Goal: Entertainment & Leisure: Consume media (video, audio)

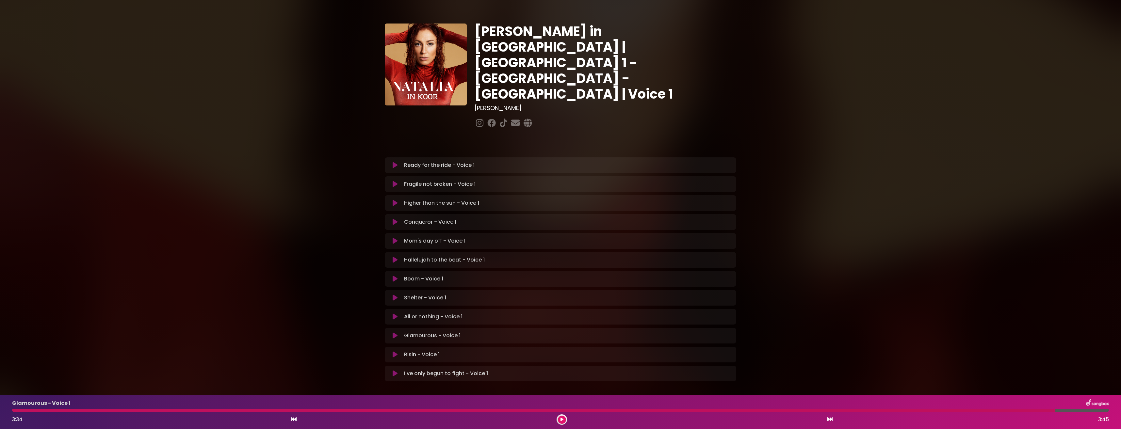
click at [392, 332] on icon at bounding box center [394, 335] width 5 height 7
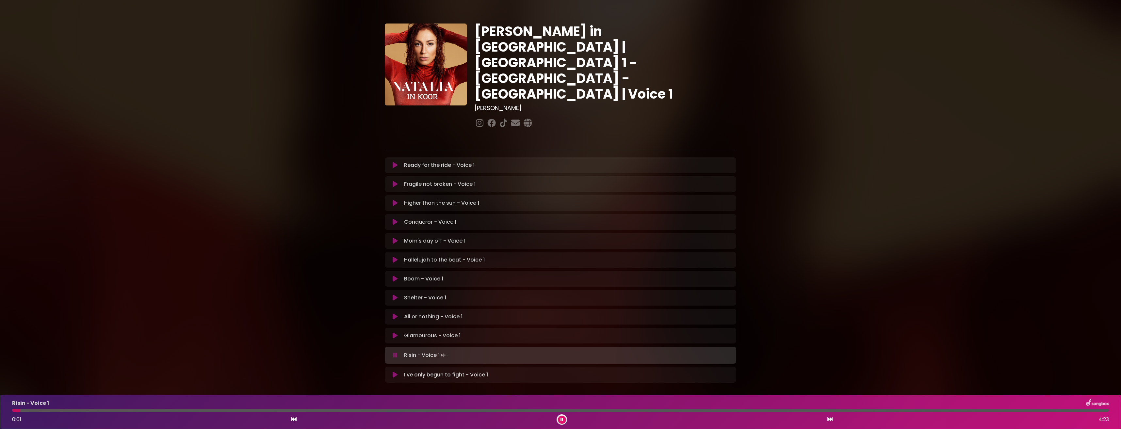
click at [393, 332] on icon at bounding box center [394, 335] width 5 height 7
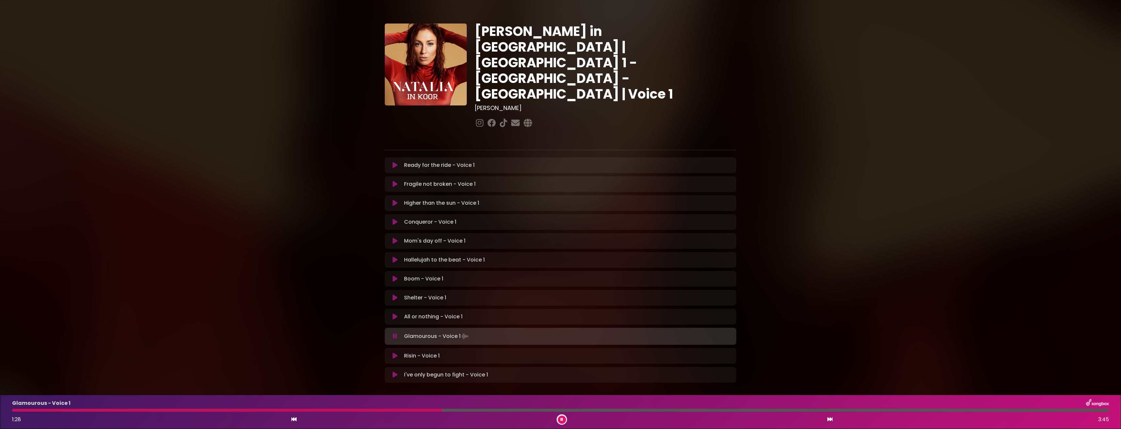
click at [360, 410] on div at bounding box center [227, 410] width 430 height 3
click at [345, 411] on div at bounding box center [178, 410] width 333 height 3
click at [324, 410] on div at bounding box center [186, 410] width 349 height 3
click at [333, 410] on div at bounding box center [204, 410] width 384 height 3
click at [562, 418] on icon at bounding box center [561, 420] width 3 height 4
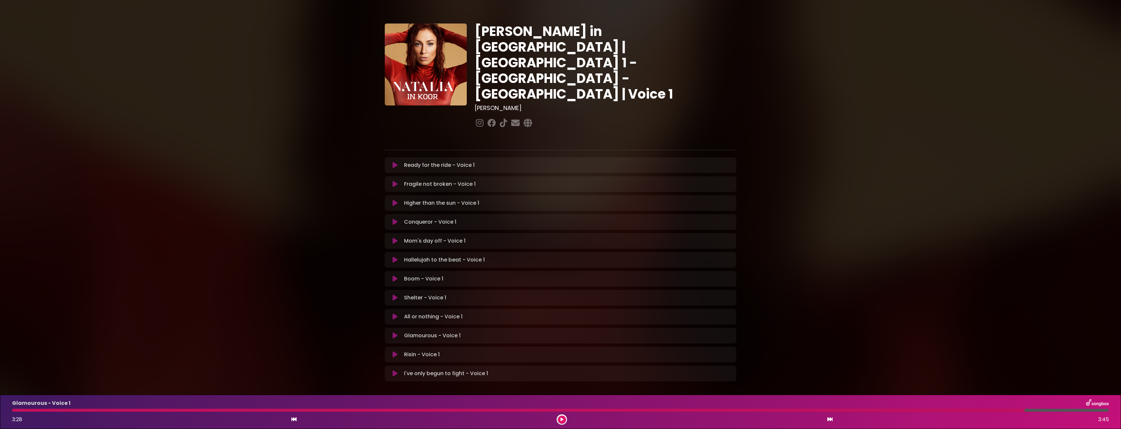
click at [395, 370] on icon at bounding box center [394, 373] width 5 height 7
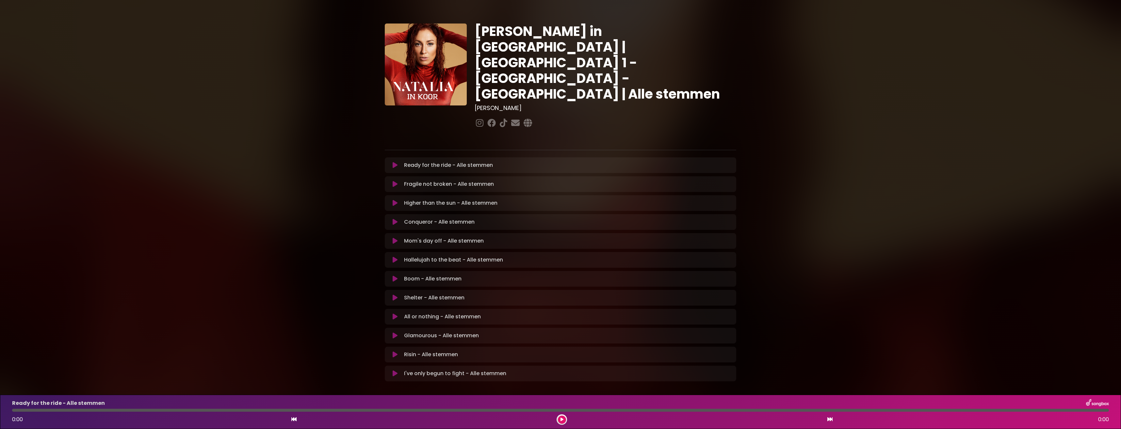
click at [393, 332] on icon at bounding box center [394, 335] width 5 height 7
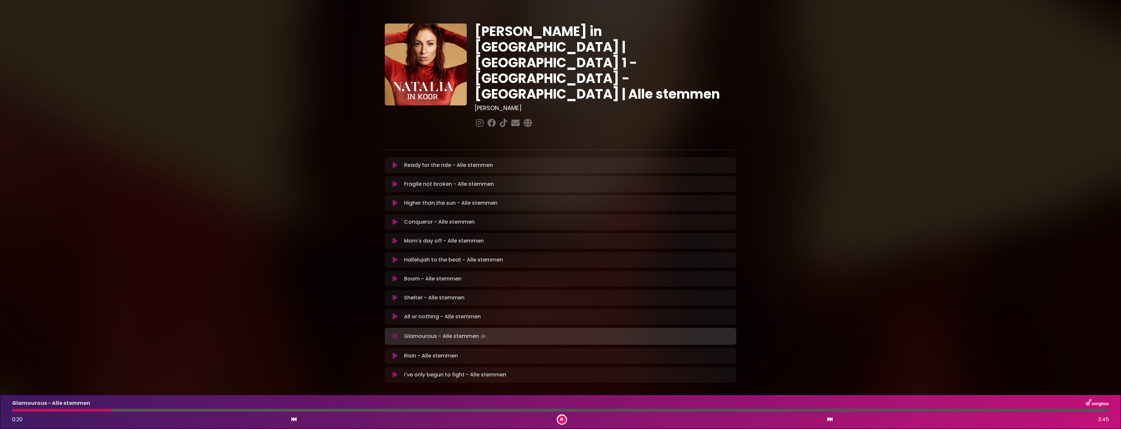
click at [13, 412] on div "Glamourous - Alle stemmen 0:20 3:45" at bounding box center [560, 412] width 1104 height 26
click at [13, 410] on div at bounding box center [63, 410] width 103 height 3
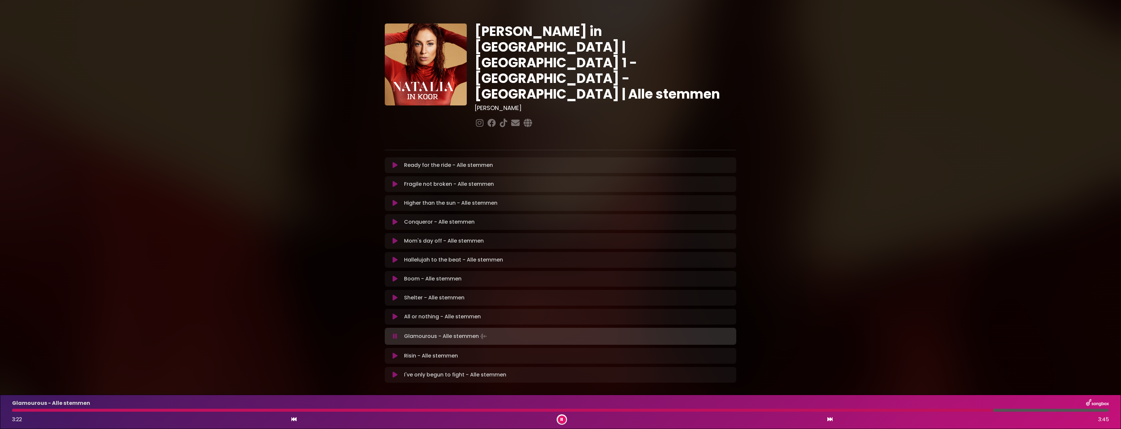
click at [607, 411] on div at bounding box center [502, 410] width 981 height 3
click at [588, 410] on div at bounding box center [358, 410] width 693 height 3
click at [561, 418] on icon at bounding box center [561, 420] width 3 height 4
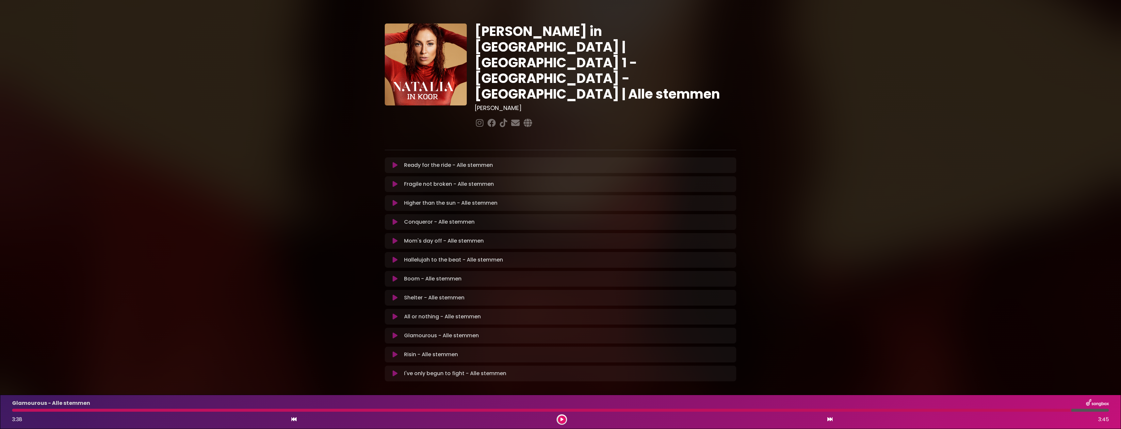
click at [559, 418] on button at bounding box center [562, 420] width 8 height 8
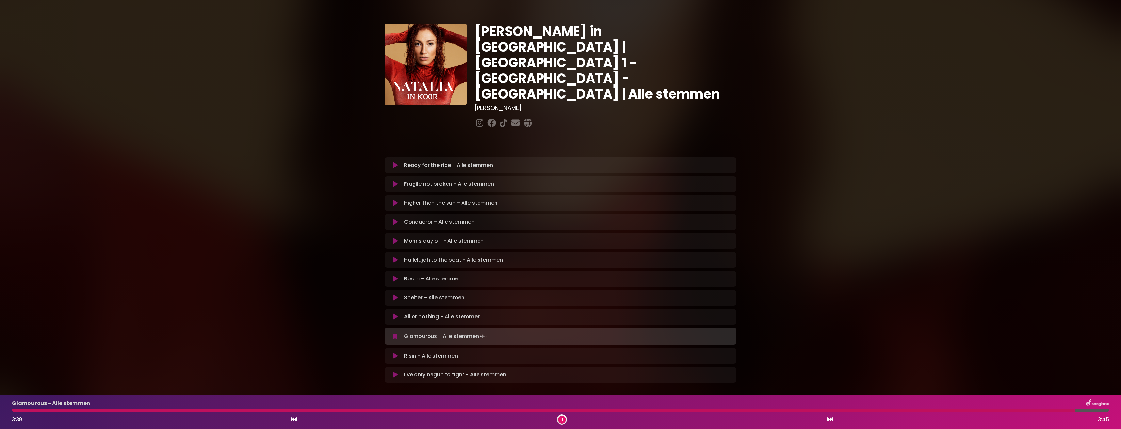
click at [561, 418] on icon at bounding box center [561, 420] width 3 height 4
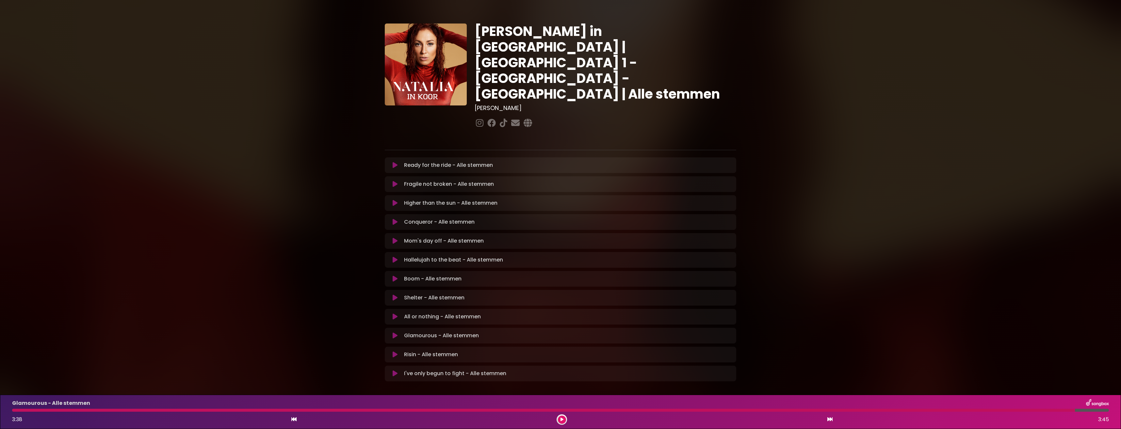
click at [561, 418] on icon at bounding box center [561, 420] width 3 height 4
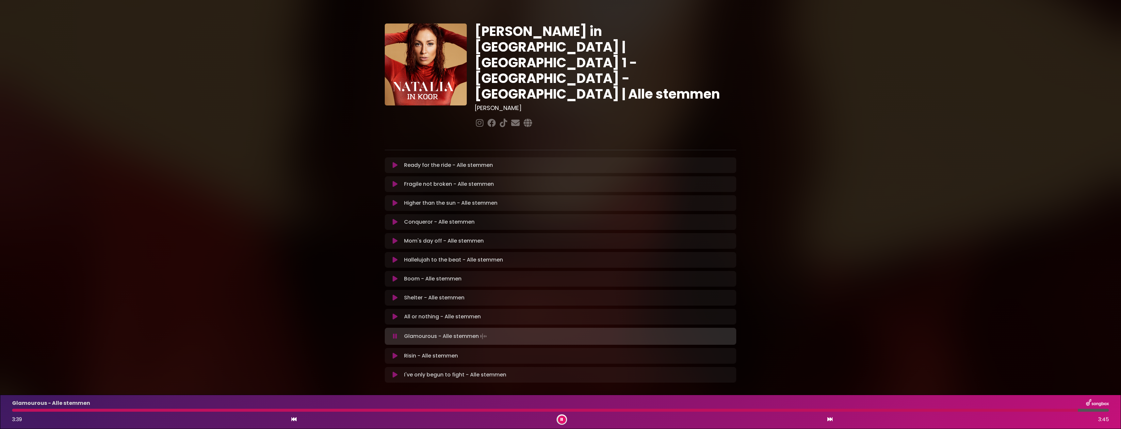
click at [561, 418] on icon at bounding box center [561, 420] width 3 height 4
